Goal: Check status

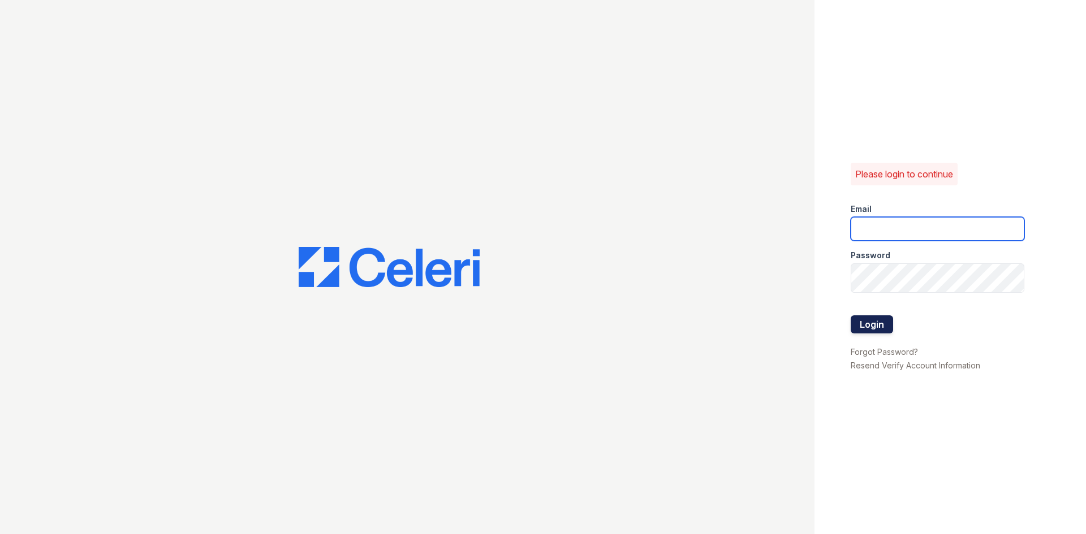
type input "[DOMAIN_NAME][EMAIL_ADDRESS][DOMAIN_NAME]"
click at [893, 334] on button "Login" at bounding box center [871, 325] width 42 height 18
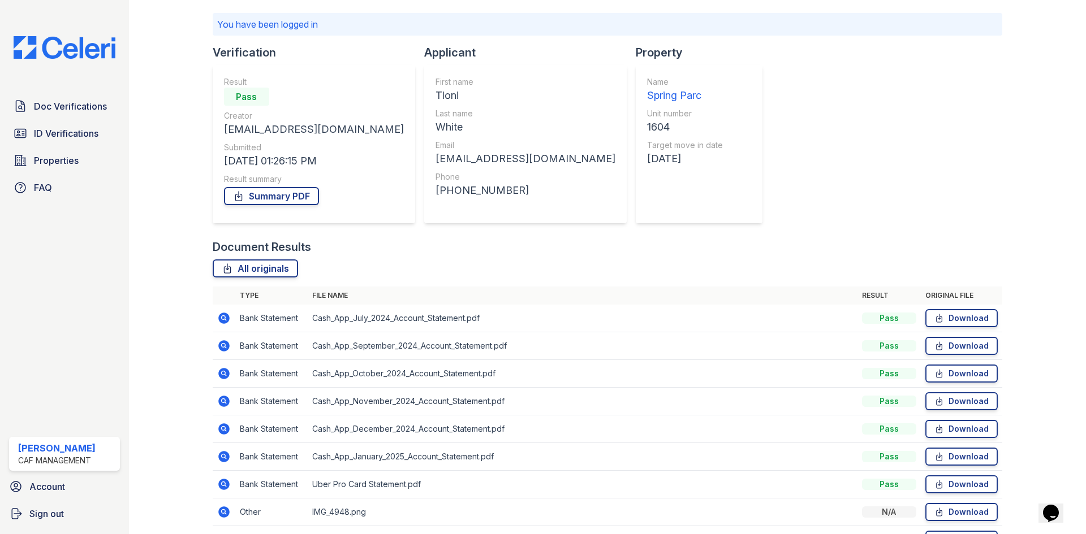
scroll to position [170, 0]
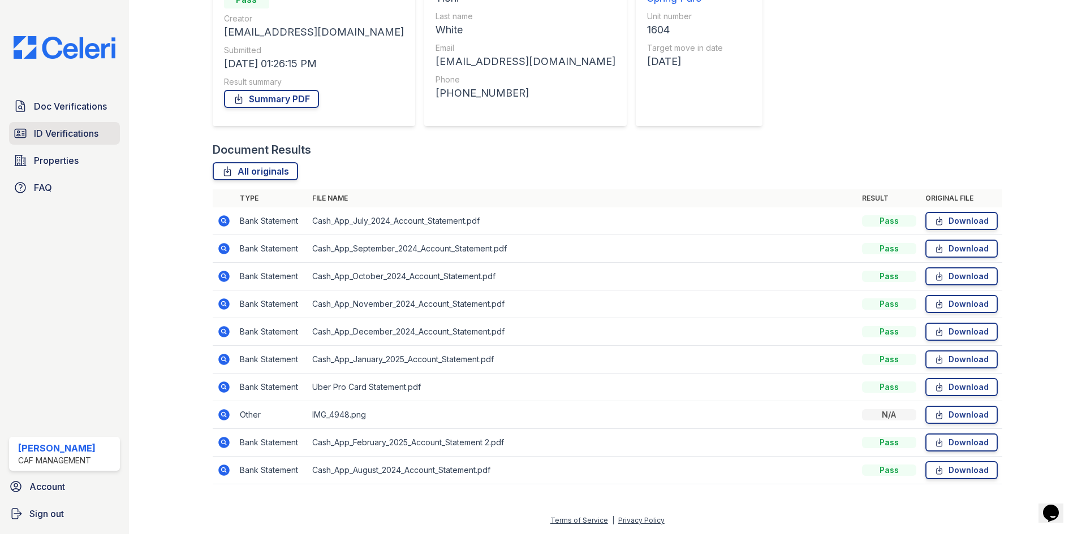
click at [56, 140] on span "ID Verifications" at bounding box center [66, 134] width 64 height 14
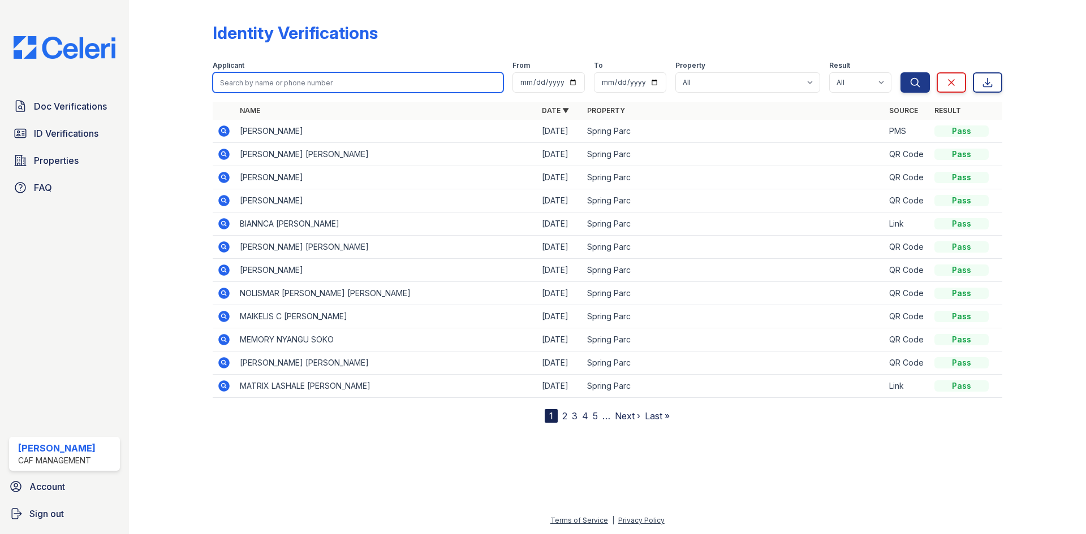
click at [269, 93] on input "search" at bounding box center [358, 82] width 291 height 20
type input "amos"
click at [900, 72] on button "Search" at bounding box center [914, 82] width 29 height 20
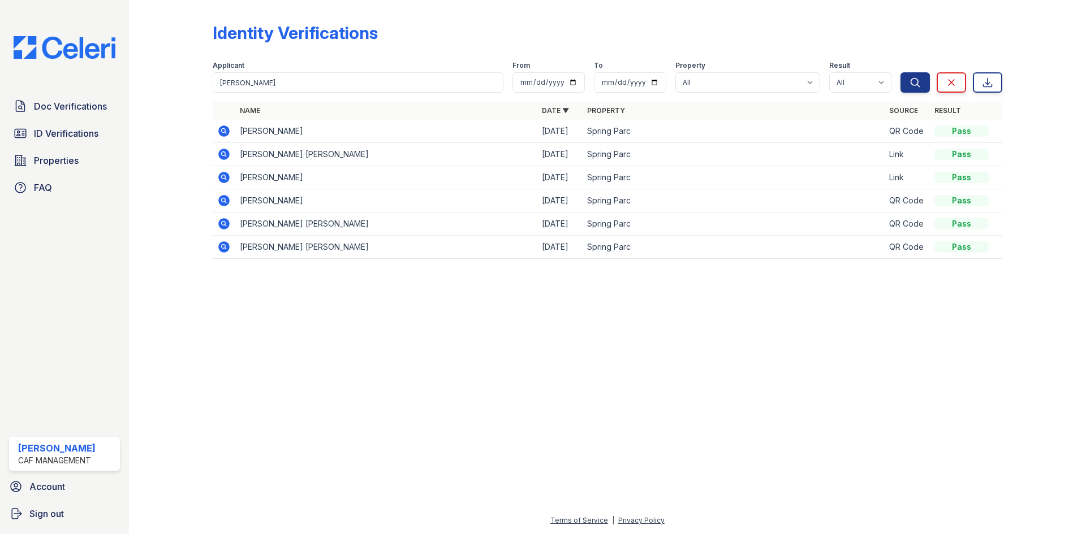
click at [224, 132] on icon at bounding box center [223, 130] width 3 height 3
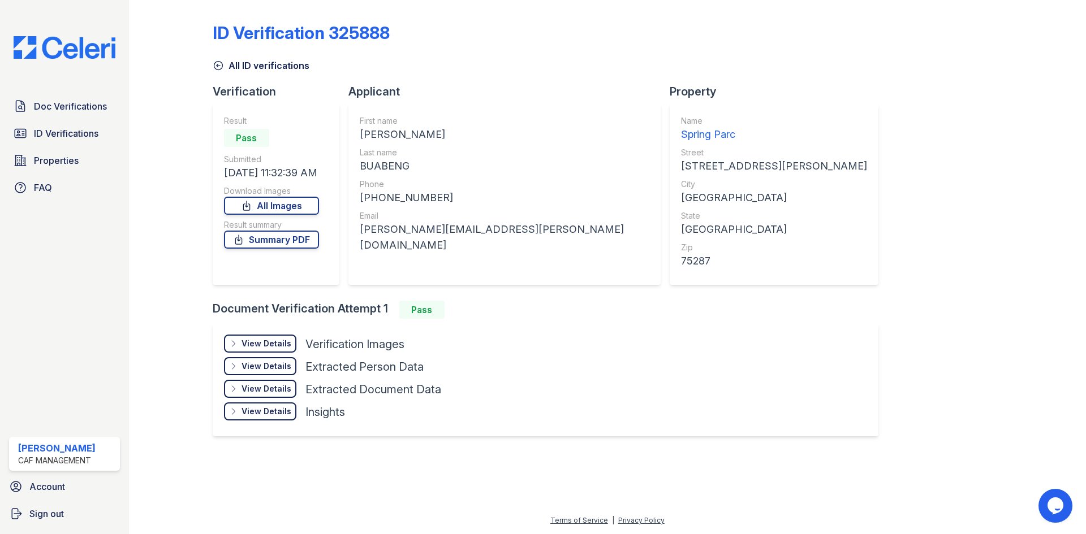
scroll to position [77, 0]
click at [291, 349] on div "View Details" at bounding box center [266, 343] width 50 height 11
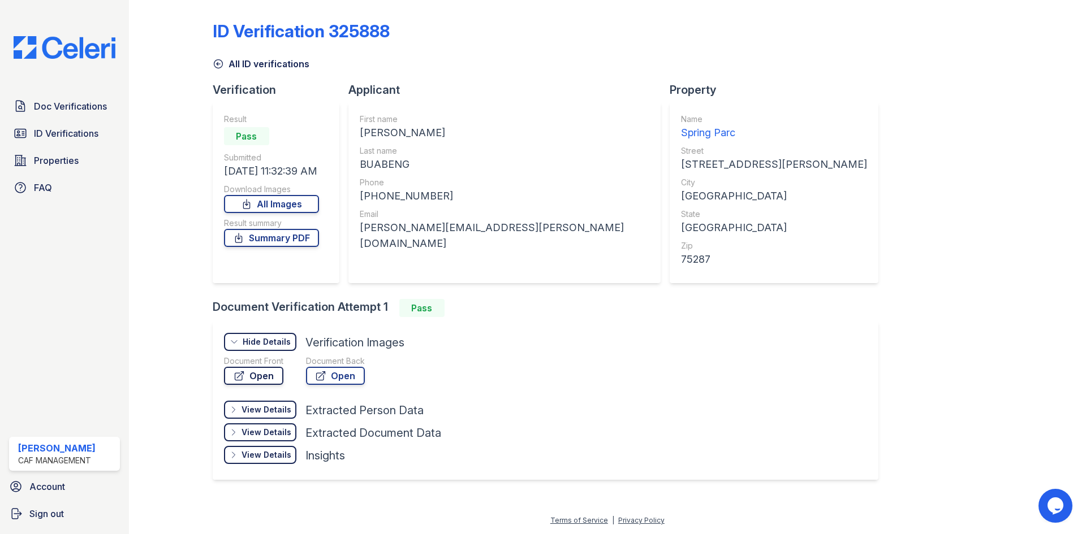
click at [283, 385] on link "Open" at bounding box center [253, 376] width 59 height 18
